Goal: Task Accomplishment & Management: Complete application form

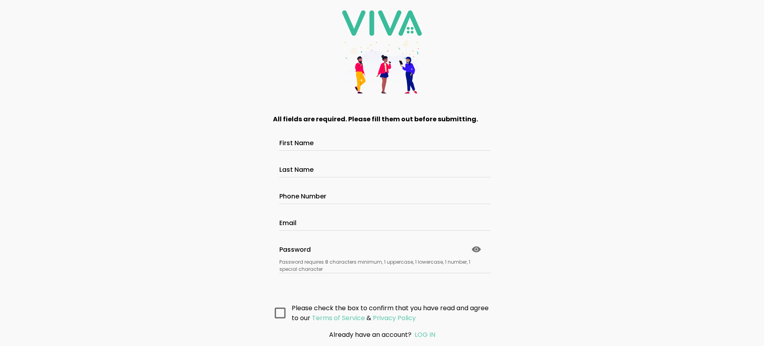
click at [379, 312] on main "All fields are required. Please fill them out before submitting. First Name Las…" at bounding box center [382, 214] width 239 height 220
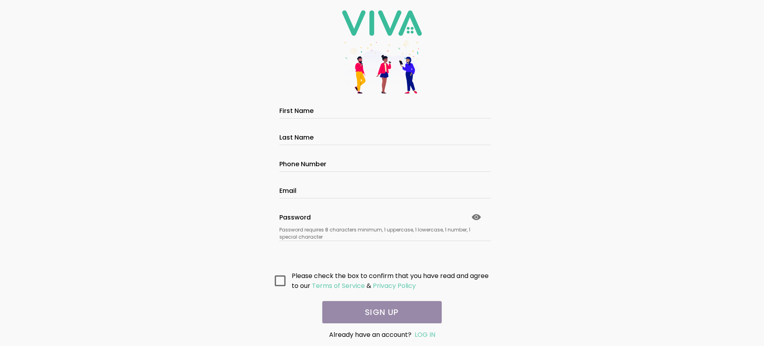
click at [379, 312] on main "All fields are required. Please fill them out before submitting. First Name Las…" at bounding box center [382, 214] width 239 height 220
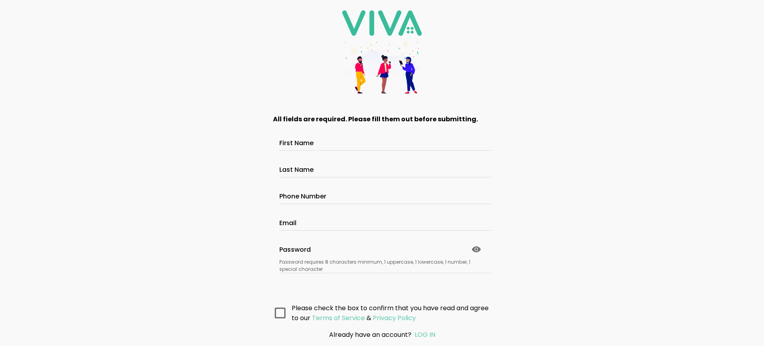
click at [379, 312] on main "All fields are required. Please fill them out before submitting. First Name Las…" at bounding box center [382, 214] width 239 height 220
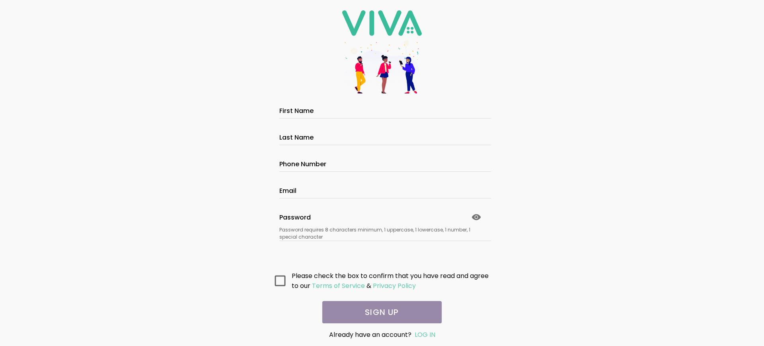
click at [379, 312] on main "All fields are required. Please fill them out before submitting. First Name Las…" at bounding box center [382, 214] width 239 height 220
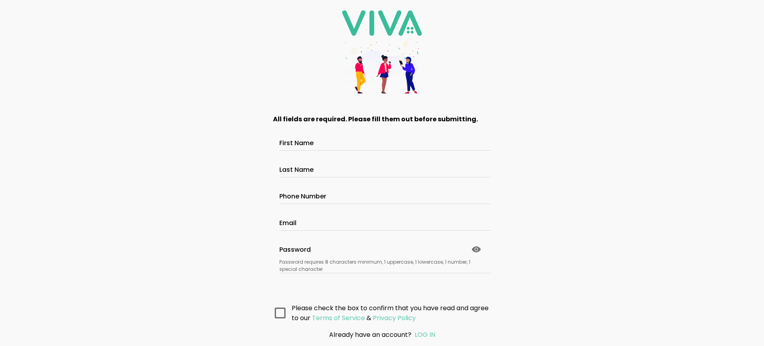
click at [379, 312] on main "All fields are required. Please fill them out before submitting. First Name Las…" at bounding box center [382, 214] width 239 height 220
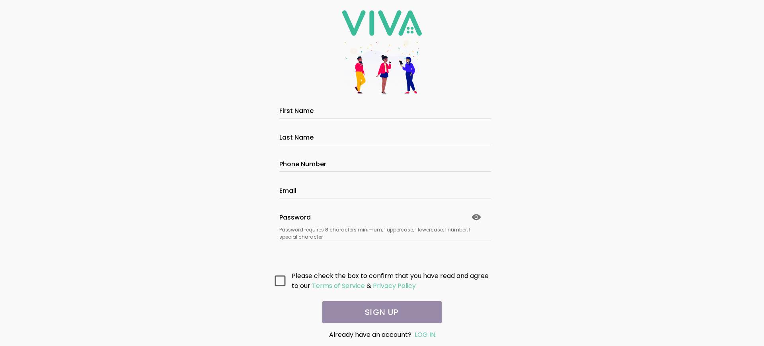
click at [379, 312] on main "All fields are required. Please fill them out before submitting. First Name Las…" at bounding box center [382, 214] width 239 height 220
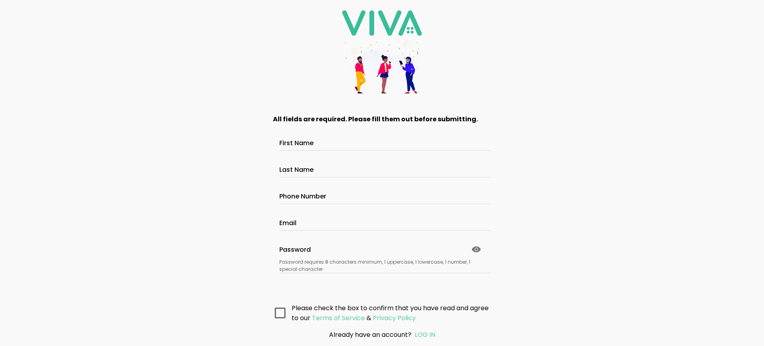
click at [379, 312] on main "All fields are required. Please fill them out before submitting. First Name Las…" at bounding box center [382, 214] width 239 height 220
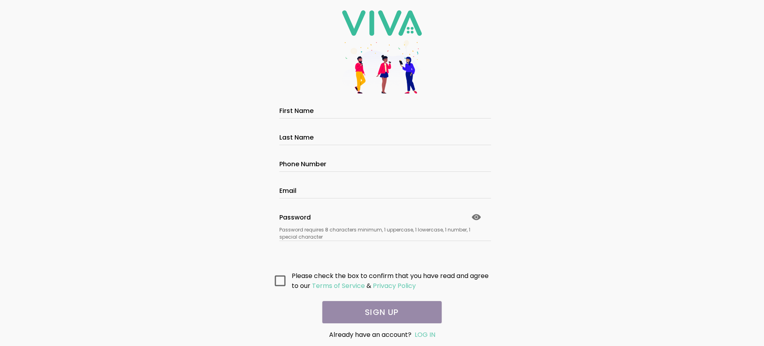
click at [379, 312] on main "All fields are required. Please fill them out before submitting. First Name Las…" at bounding box center [382, 214] width 239 height 220
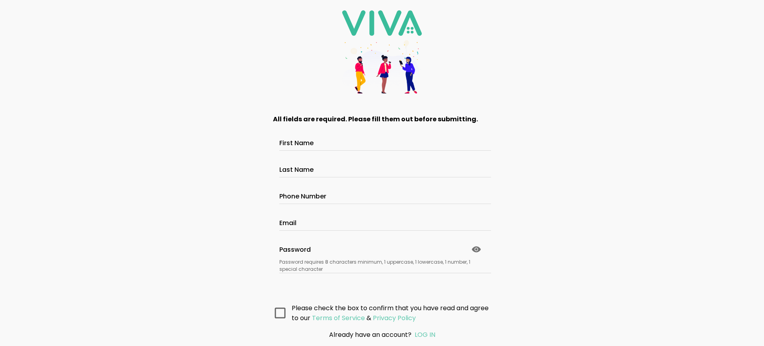
click at [379, 312] on main "All fields are required. Please fill them out before submitting. First Name Las…" at bounding box center [382, 214] width 239 height 220
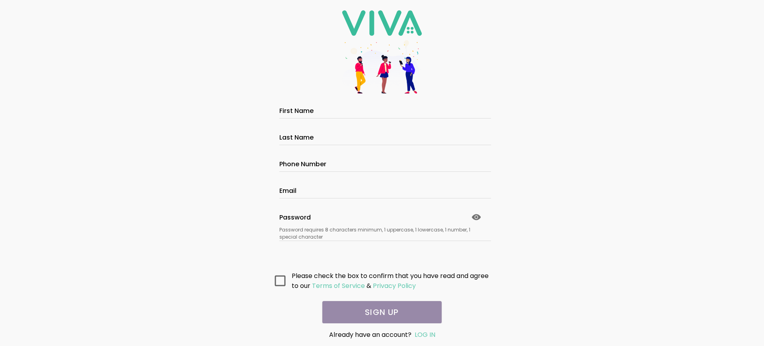
click at [379, 312] on main "All fields are required. Please fill them out before submitting. First Name Las…" at bounding box center [382, 214] width 239 height 220
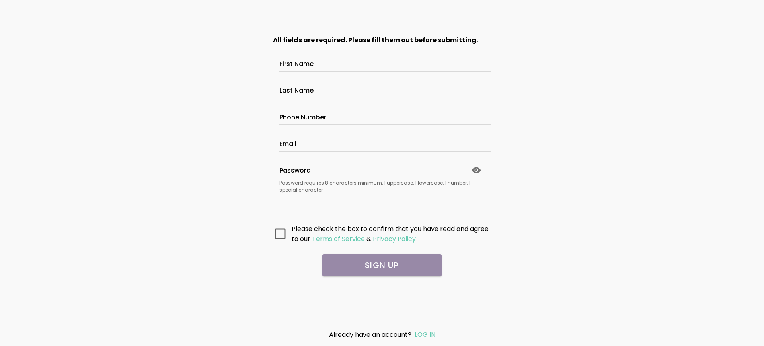
click at [382, 285] on main "All fields are required. Please fill them out before submitting. First Name Las…" at bounding box center [382, 174] width 239 height 299
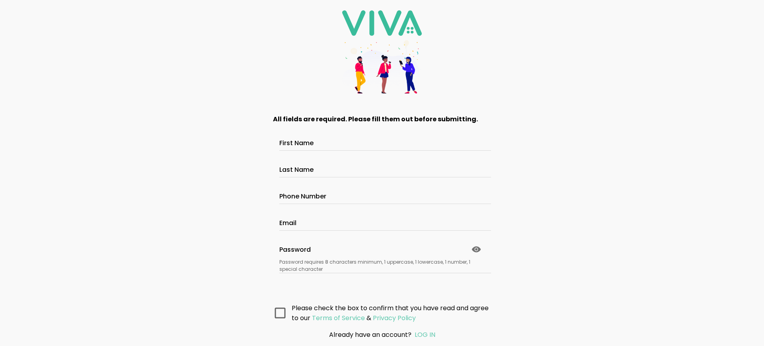
click at [379, 312] on main "All fields are required. Please fill them out before submitting. First Name Las…" at bounding box center [382, 214] width 239 height 220
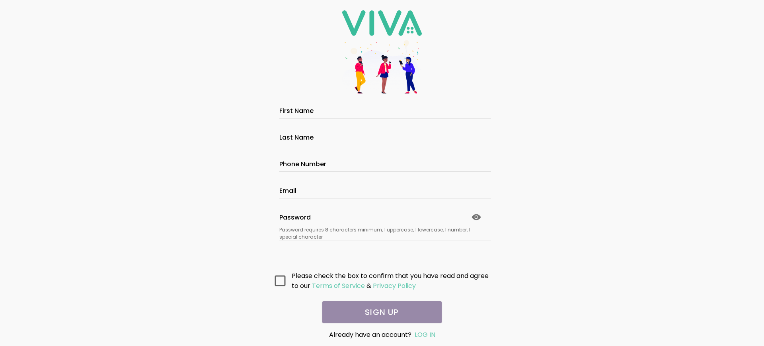
click at [379, 312] on main "All fields are required. Please fill them out before submitting. First Name Las…" at bounding box center [382, 214] width 239 height 220
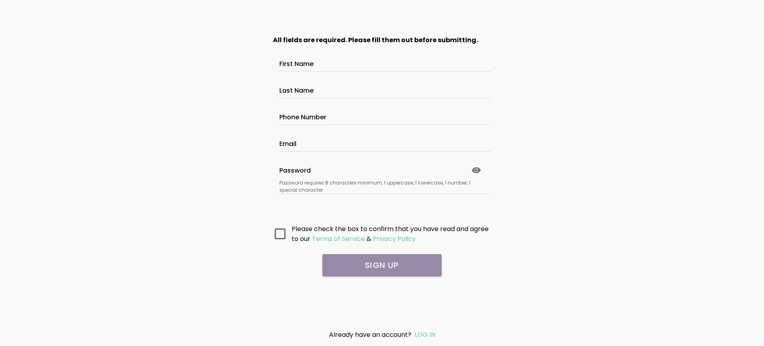
click at [382, 285] on main "All fields are required. Please fill them out before submitting. First Name Las…" at bounding box center [382, 174] width 239 height 299
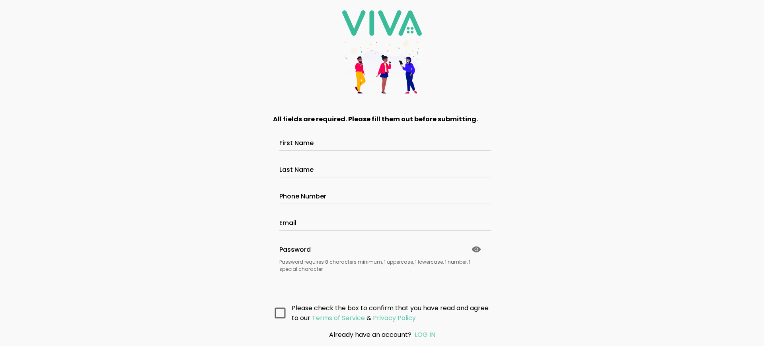
click at [379, 312] on main "All fields are required. Please fill them out before submitting. First Name Las…" at bounding box center [382, 214] width 239 height 220
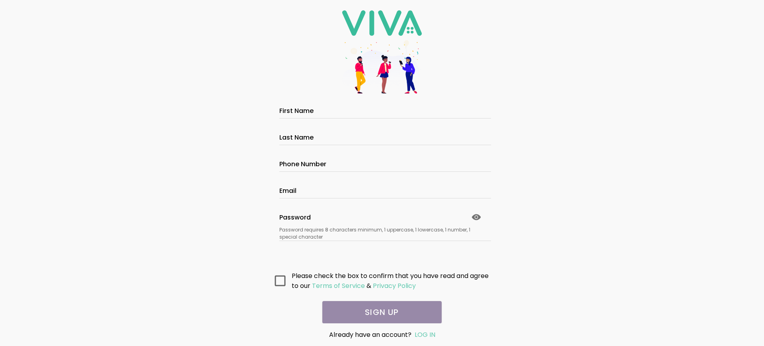
click at [379, 312] on main "All fields are required. Please fill them out before submitting. First Name Las…" at bounding box center [382, 214] width 239 height 220
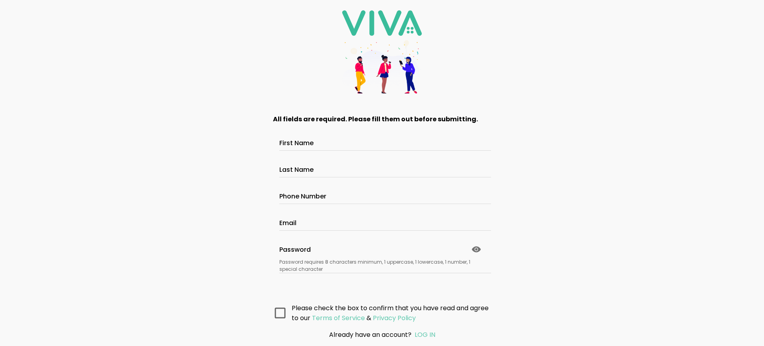
click at [379, 312] on main "All fields are required. Please fill them out before submitting. First Name Las…" at bounding box center [382, 214] width 239 height 220
